Goal: Task Accomplishment & Management: Use online tool/utility

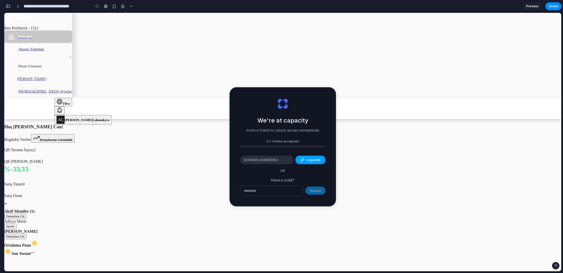
click at [313, 159] on span "Copy link" at bounding box center [314, 159] width 14 height 5
click at [181, 209] on div "Aktif Menüler (1) Detaylara Git" at bounding box center [282, 214] width 557 height 10
click at [281, 192] on input "text" at bounding box center [271, 191] width 63 height 10
click at [368, 143] on div "QR Tarama Sayısı 2 QR [PERSON_NAME] %-33,33 Satış Tutarı 0 Satış Oranı -" at bounding box center [282, 176] width 557 height 66
click at [265, 158] on span "[DOMAIN_NAME][URL]" at bounding box center [261, 159] width 34 height 5
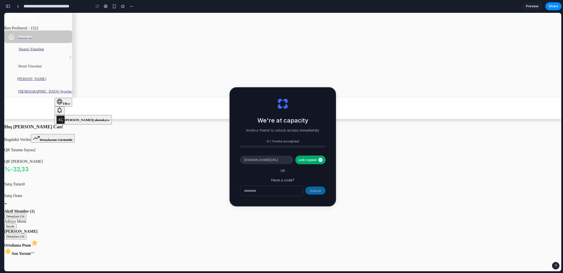
drag, startPoint x: 286, startPoint y: 79, endPoint x: 281, endPoint y: 76, distance: 5.0
click at [285, 143] on div "QR Tarama Sayısı 2" at bounding box center [282, 148] width 557 height 10
click at [280, 143] on div "QR Tarama Sayısı 2" at bounding box center [282, 148] width 557 height 10
drag, startPoint x: 280, startPoint y: 75, endPoint x: 287, endPoint y: 73, distance: 7.5
click at [281, 143] on div "QR Tarama Sayısı 2" at bounding box center [282, 148] width 557 height 10
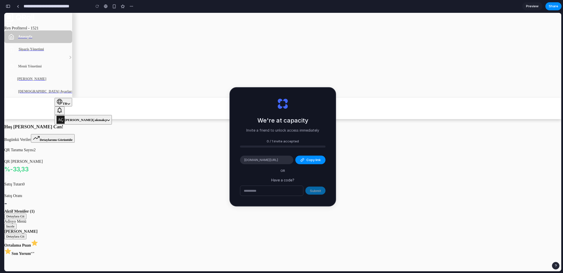
click at [530, 8] on span "Preview" at bounding box center [532, 6] width 13 height 5
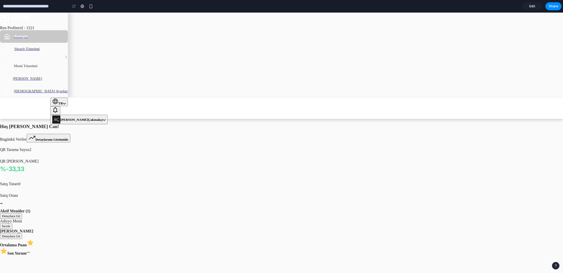
click at [529, 7] on link "Edit" at bounding box center [533, 6] width 20 height 8
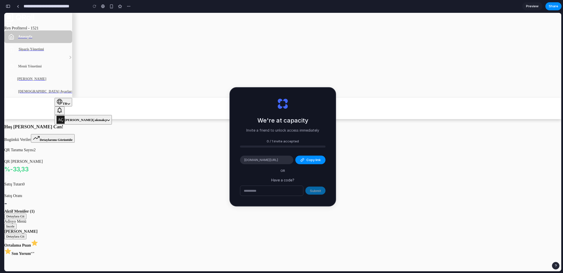
click at [529, 7] on span "Preview" at bounding box center [532, 6] width 13 height 5
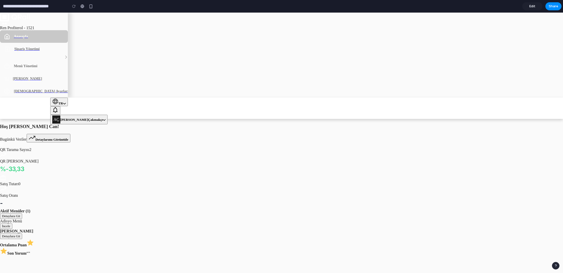
click at [529, 7] on link "Edit" at bounding box center [533, 6] width 20 height 8
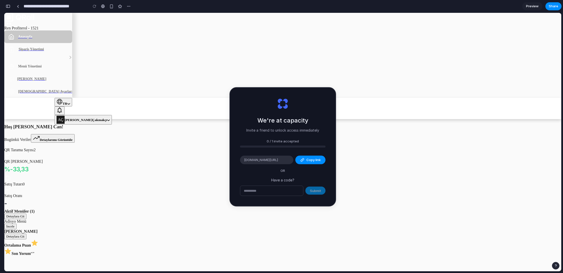
click at [529, 7] on span "Preview" at bounding box center [532, 6] width 13 height 5
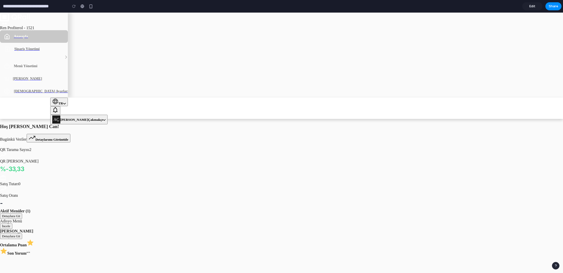
click at [529, 7] on link "Edit" at bounding box center [533, 6] width 20 height 8
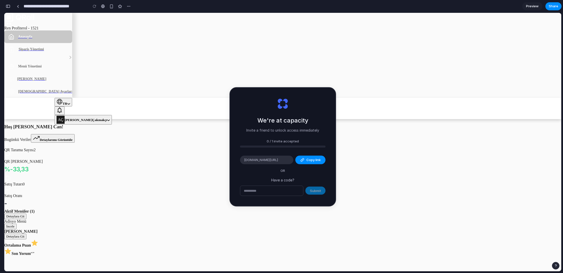
click at [529, 7] on span "Preview" at bounding box center [532, 6] width 13 height 5
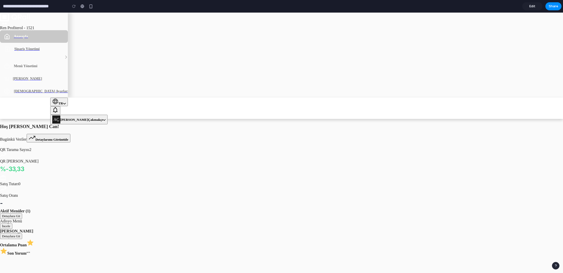
click at [529, 7] on link "Edit" at bounding box center [533, 6] width 20 height 8
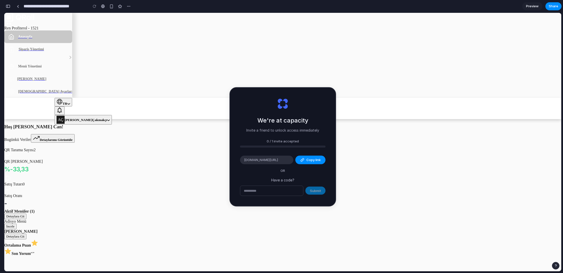
click at [529, 7] on span "Preview" at bounding box center [532, 6] width 13 height 5
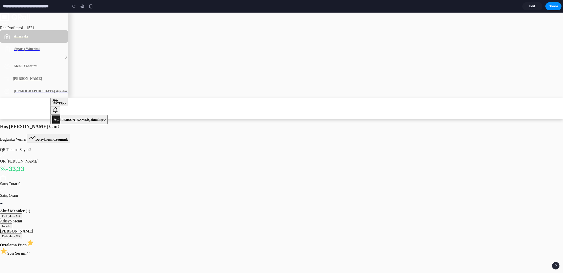
click at [529, 7] on link "Edit" at bounding box center [533, 6] width 20 height 8
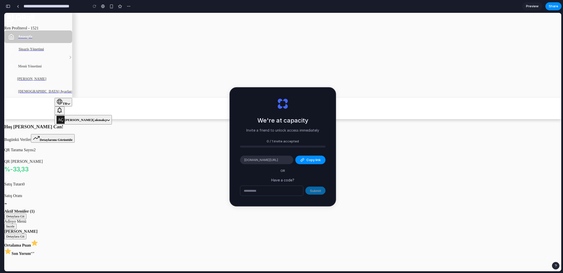
click at [25, 8] on input "**********" at bounding box center [55, 6] width 64 height 9
click at [16, 6] on link at bounding box center [18, 7] width 8 height 8
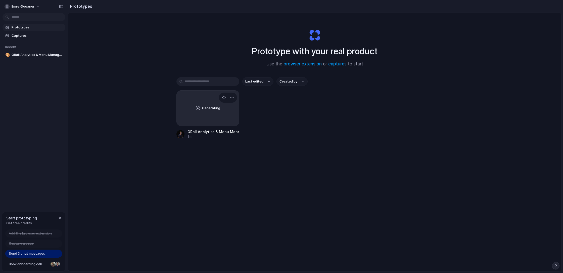
click at [197, 107] on div "Generating" at bounding box center [208, 108] width 62 height 35
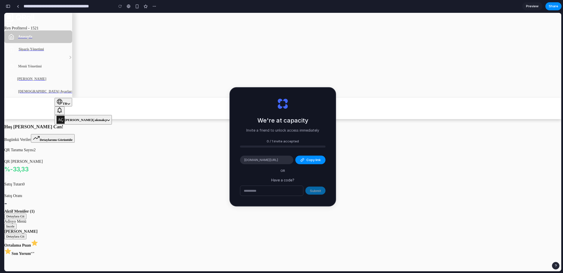
click at [31, 52] on span "Sipariş Yönetimi" at bounding box center [31, 49] width 25 height 5
click at [40, 52] on span "Sipariş Yönetimi" at bounding box center [31, 49] width 25 height 5
click at [69, 59] on icon at bounding box center [71, 58] width 4 height 4
click at [40, 69] on span "Menü Yönetimi" at bounding box center [30, 66] width 24 height 5
click at [32, 81] on span "Alan Yönetimi" at bounding box center [31, 78] width 29 height 5
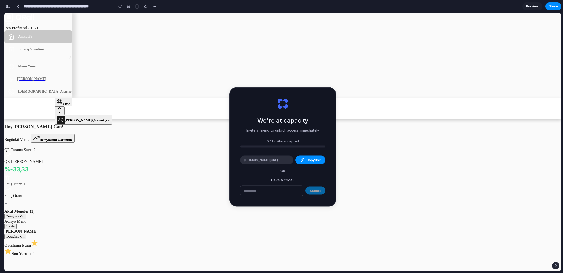
click at [32, 81] on span "Alan Yönetimi" at bounding box center [31, 78] width 29 height 5
click at [48, 94] on span "Uygulama Ayarları" at bounding box center [45, 91] width 55 height 5
click at [41, 73] on link "Menü Yönetimi" at bounding box center [38, 66] width 68 height 13
click at [42, 60] on link at bounding box center [38, 58] width 68 height 5
click at [54, 43] on link "Anasayfa" at bounding box center [38, 36] width 68 height 13
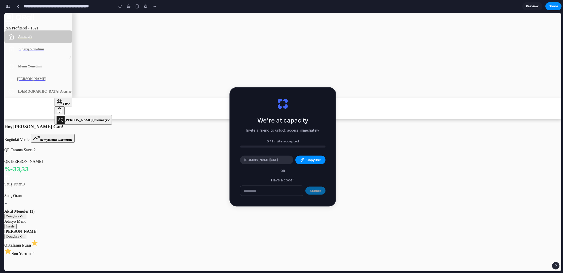
click at [69, 59] on icon at bounding box center [71, 58] width 4 height 4
click at [42, 69] on span "Menü Yönetimi" at bounding box center [30, 66] width 24 height 5
click at [65, 60] on link at bounding box center [38, 58] width 68 height 5
click at [138, 6] on div "button" at bounding box center [137, 6] width 4 height 4
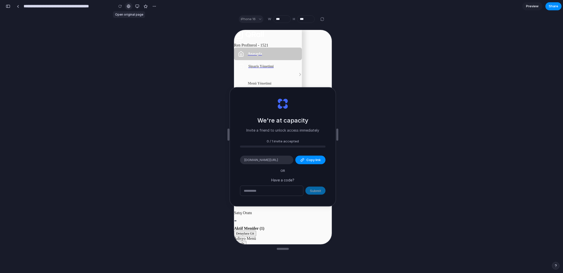
click at [130, 5] on div at bounding box center [129, 6] width 4 height 4
click at [450, 54] on div "We're at capacity Invite a friend to unlock access immediately 0 / 1 invite acc…" at bounding box center [282, 148] width 557 height 246
click at [252, 17] on div "iPhone 16" at bounding box center [251, 19] width 25 height 8
click at [253, 19] on div "iPhone 16" at bounding box center [251, 19] width 25 height 8
click at [137, 5] on div "button" at bounding box center [137, 6] width 4 height 4
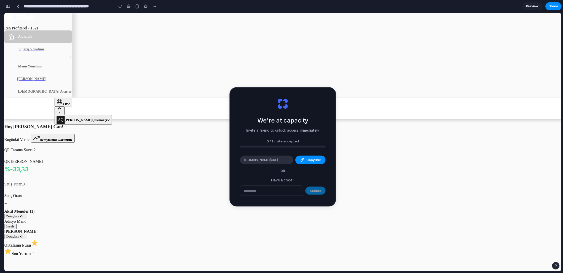
click at [8, 6] on div "button" at bounding box center [8, 7] width 5 height 4
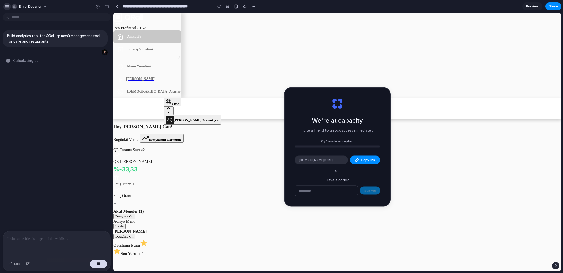
click at [6, 7] on div "button" at bounding box center [7, 6] width 5 height 5
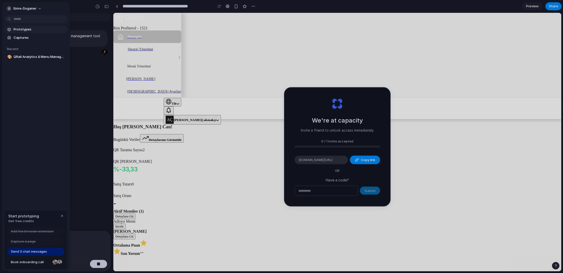
click at [26, 29] on span "Prototypes" at bounding box center [40, 29] width 52 height 5
